Goal: Task Accomplishment & Management: Manage account settings

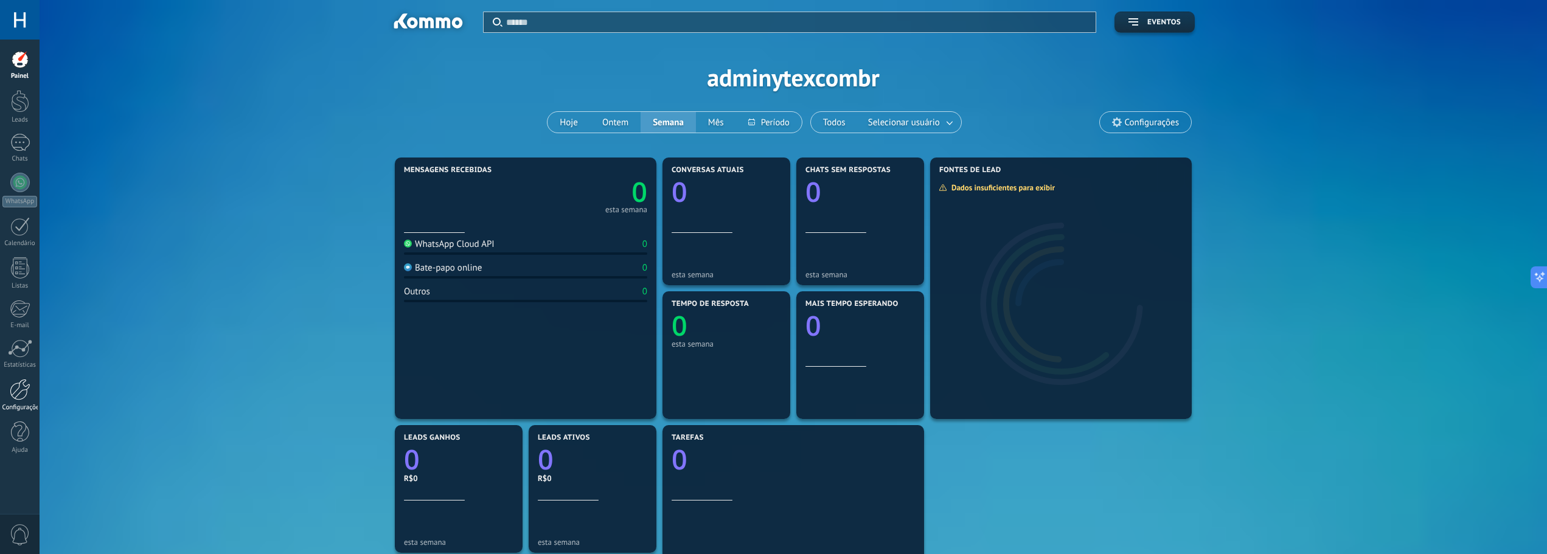
click at [27, 394] on div at bounding box center [20, 389] width 21 height 21
